Goal: Information Seeking & Learning: Learn about a topic

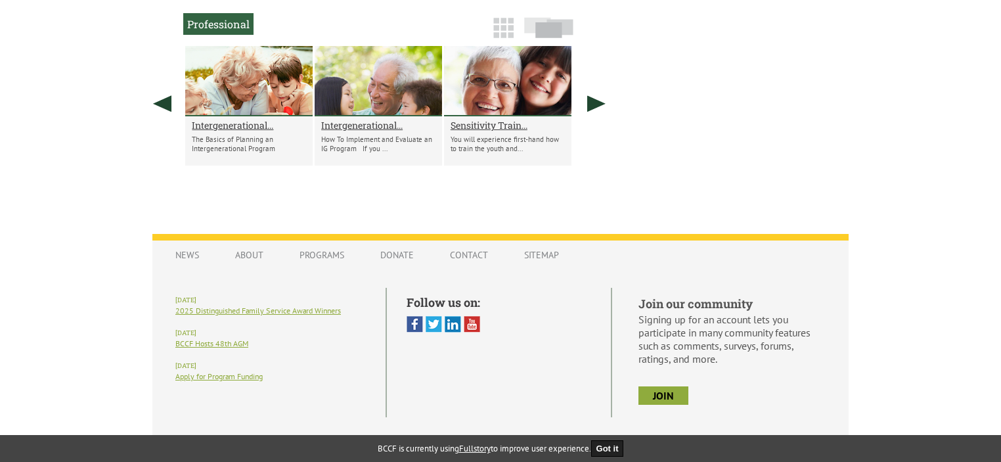
scroll to position [755, 0]
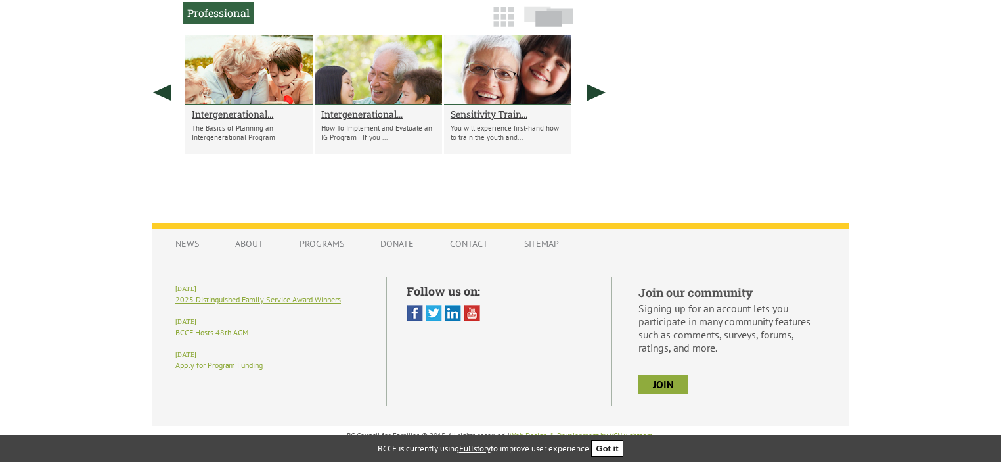
click at [606, 447] on button "Got it" at bounding box center [607, 448] width 33 height 16
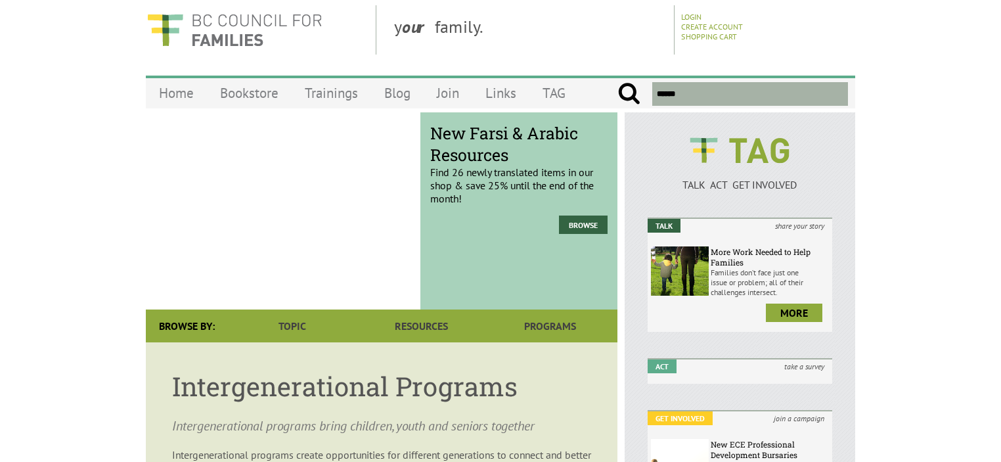
scroll to position [0, 0]
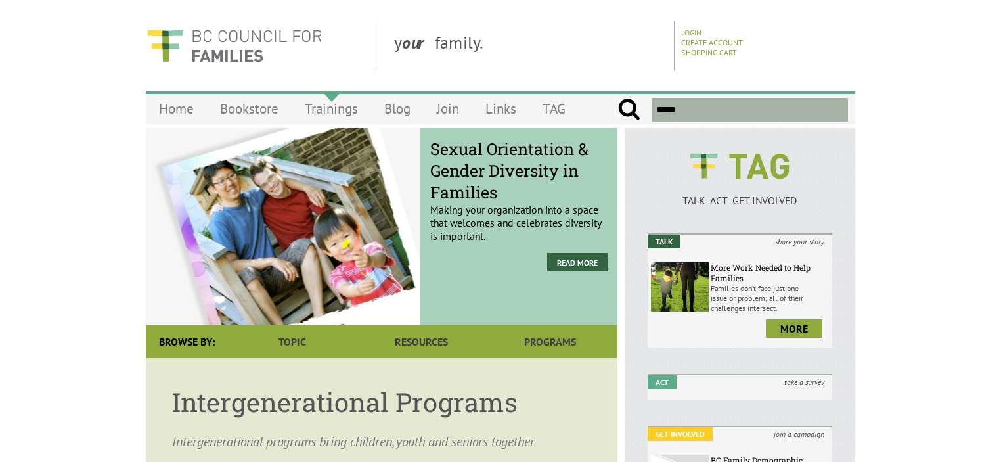
click at [321, 114] on link "Trainings" at bounding box center [331, 108] width 79 height 31
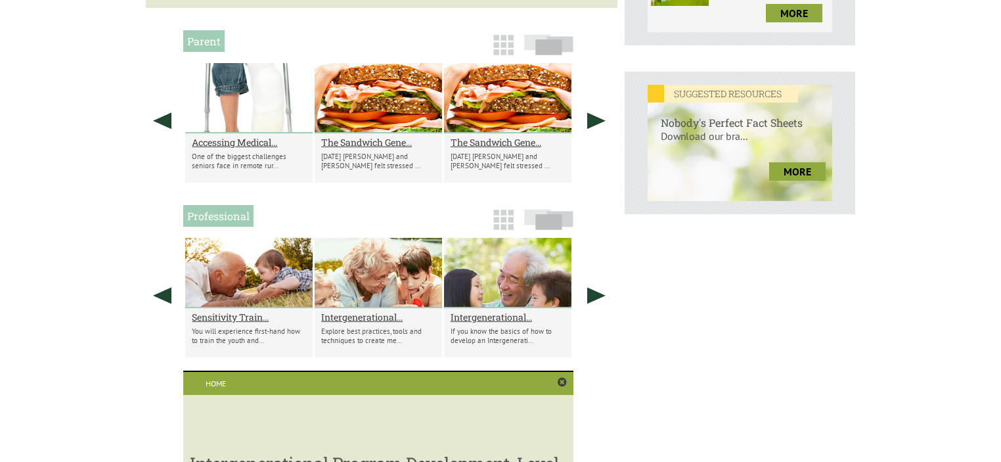
scroll to position [526, 0]
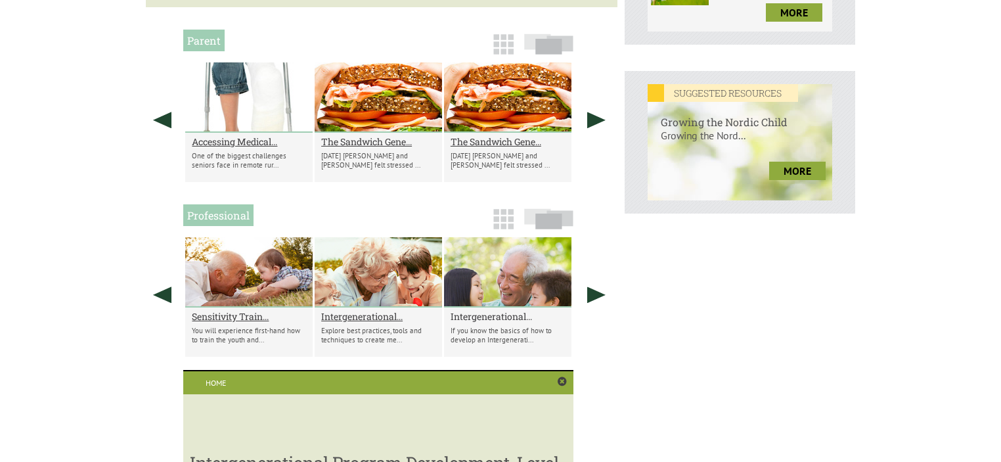
click at [493, 310] on h2 "Intergenerational..." at bounding box center [508, 316] width 114 height 12
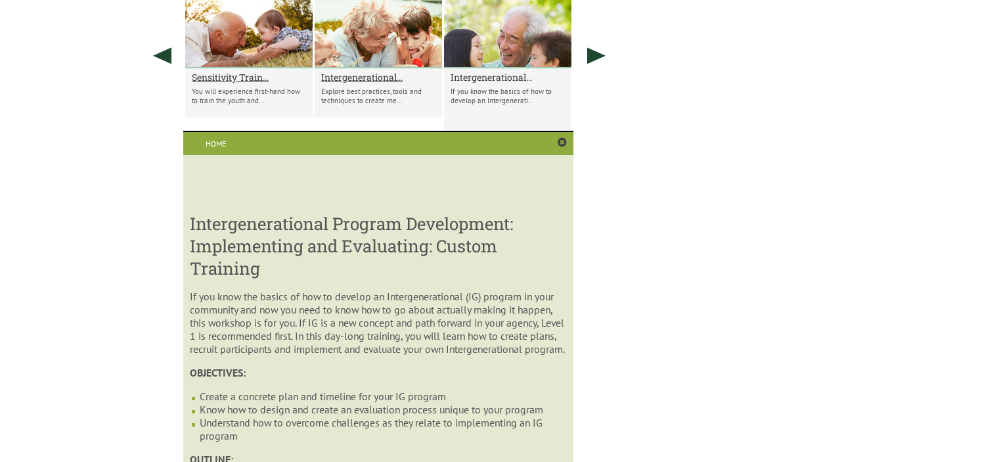
scroll to position [765, 0]
click at [369, 68] on div "Intergenerational... Explore best practices, tools and techniques to create me.…" at bounding box center [378, 92] width 127 height 49
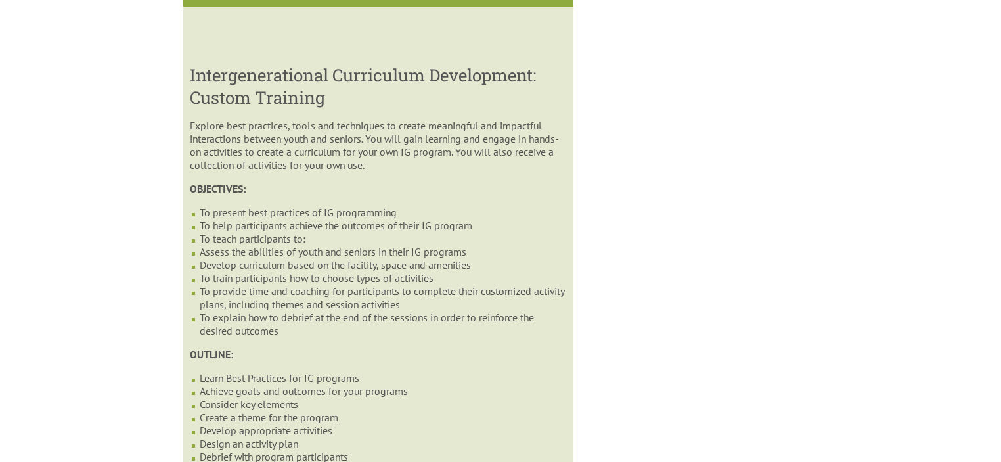
scroll to position [700, 0]
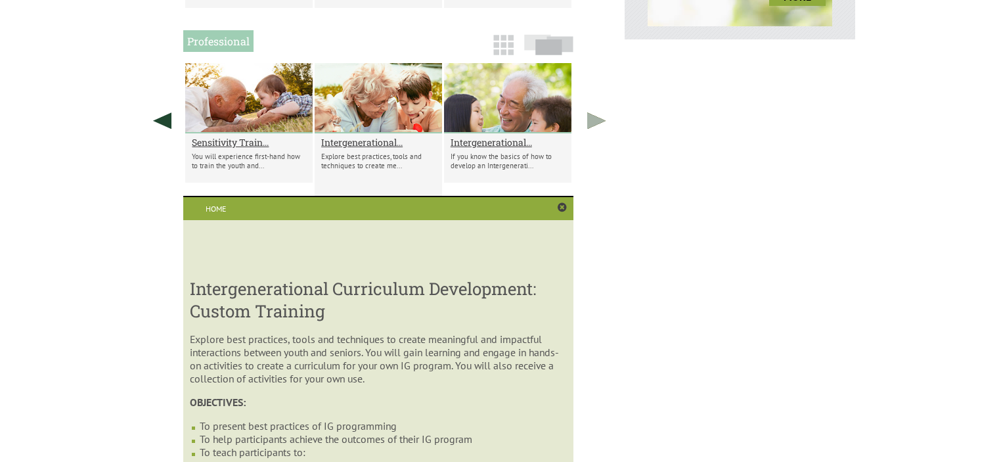
click at [604, 101] on link at bounding box center [596, 120] width 33 height 115
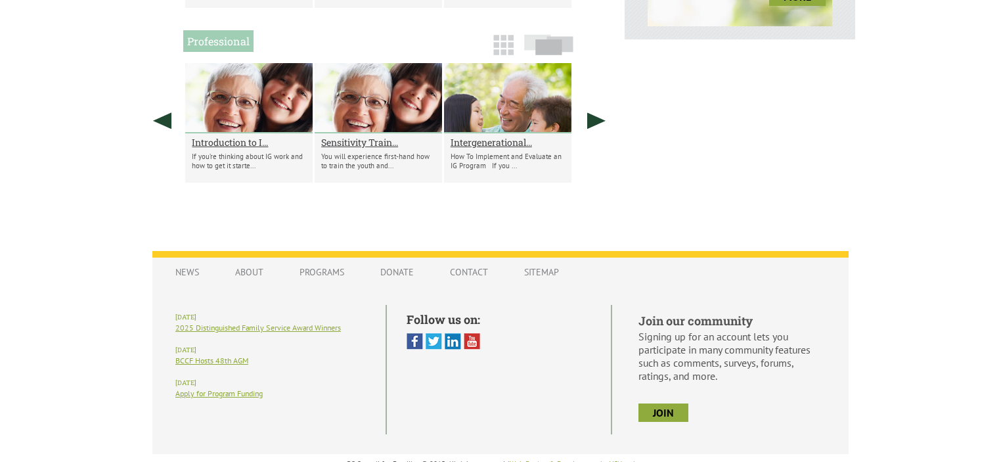
click at [520, 91] on div at bounding box center [507, 98] width 127 height 70
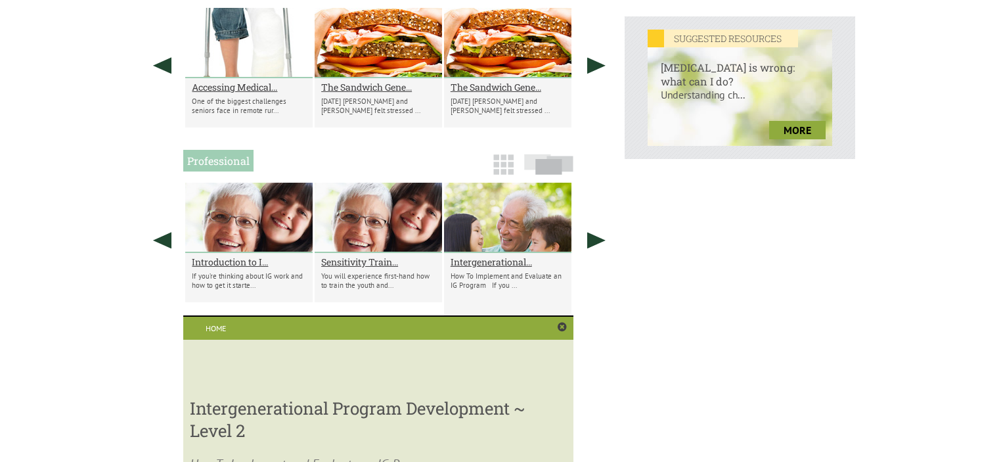
scroll to position [314, 0]
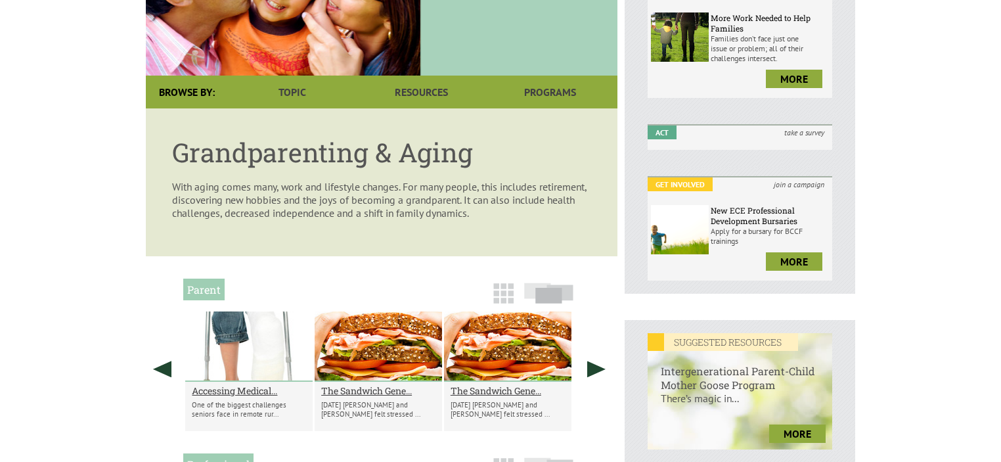
scroll to position [178, 0]
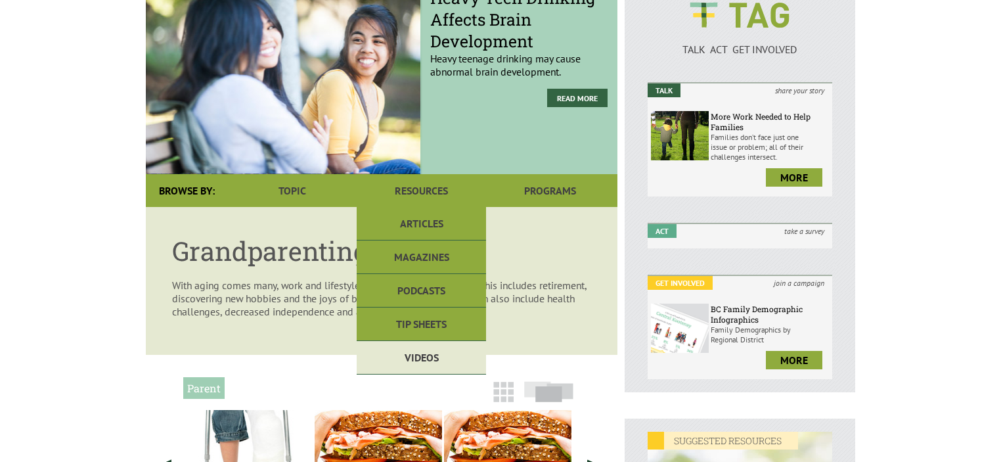
click at [413, 341] on link "Videos" at bounding box center [421, 358] width 129 height 34
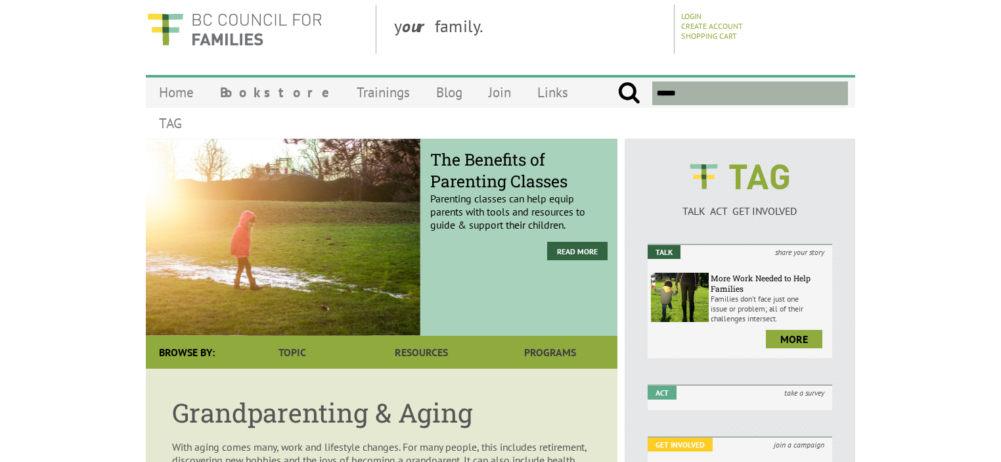
scroll to position [0, 0]
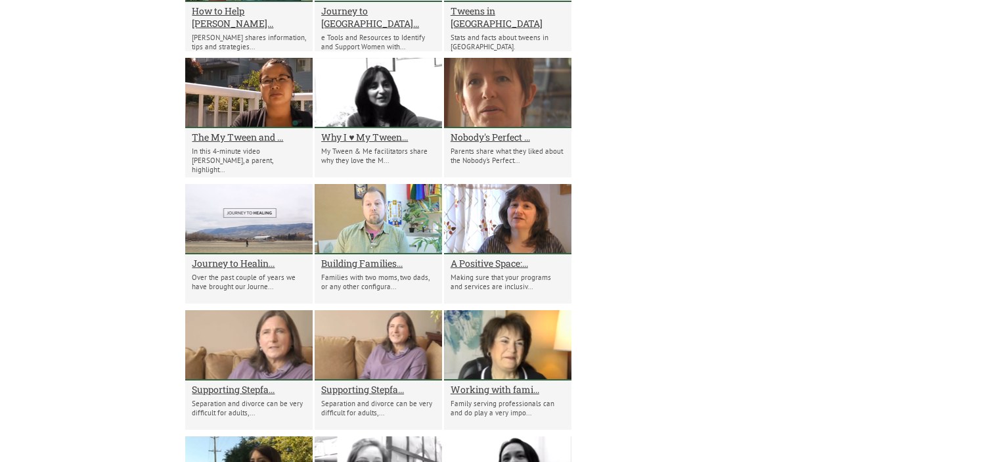
scroll to position [1235, 0]
